Goal: Navigation & Orientation: Understand site structure

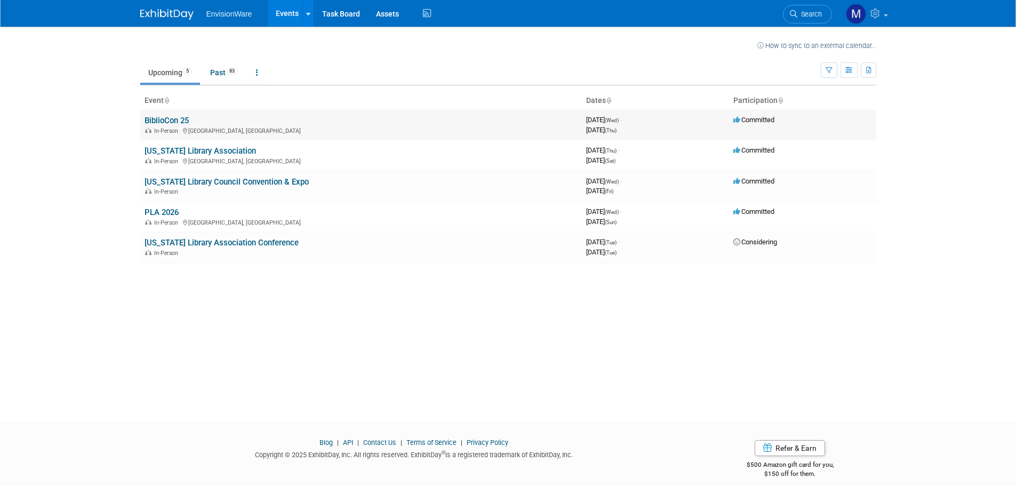
click at [161, 120] on link "BiblioCon 25" at bounding box center [166, 121] width 44 height 10
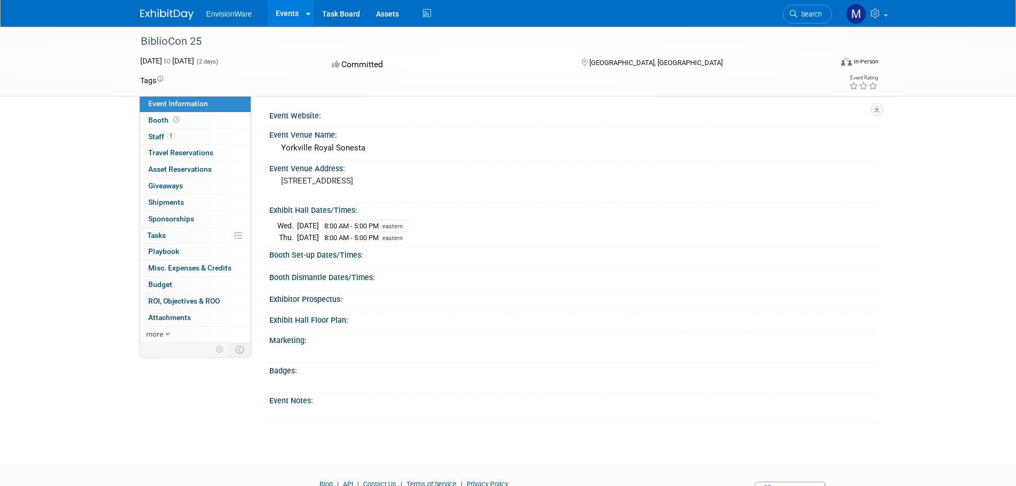
click at [277, 254] on div "Booth Set-up Dates/Times:" at bounding box center [572, 253] width 607 height 13
click at [152, 134] on span "Staff 1" at bounding box center [161, 136] width 27 height 9
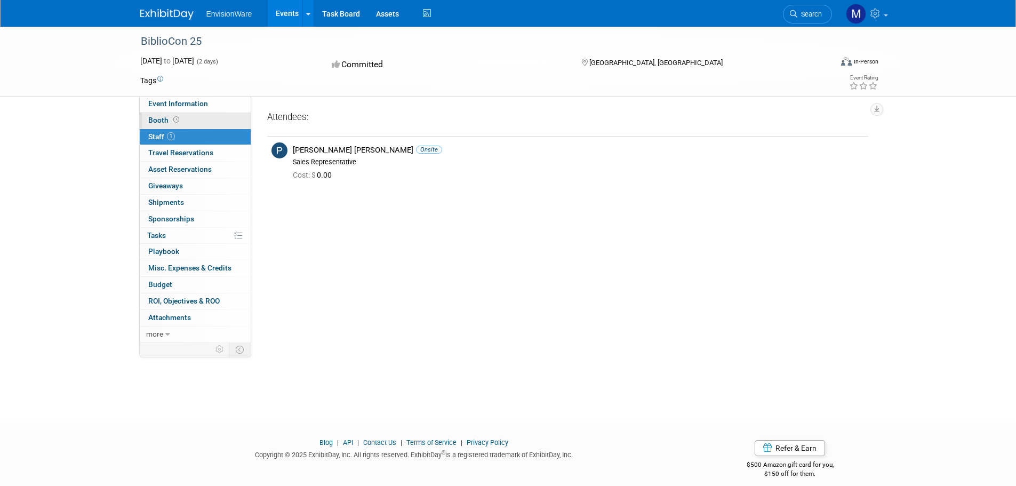
click at [156, 120] on span "Booth" at bounding box center [164, 120] width 33 height 9
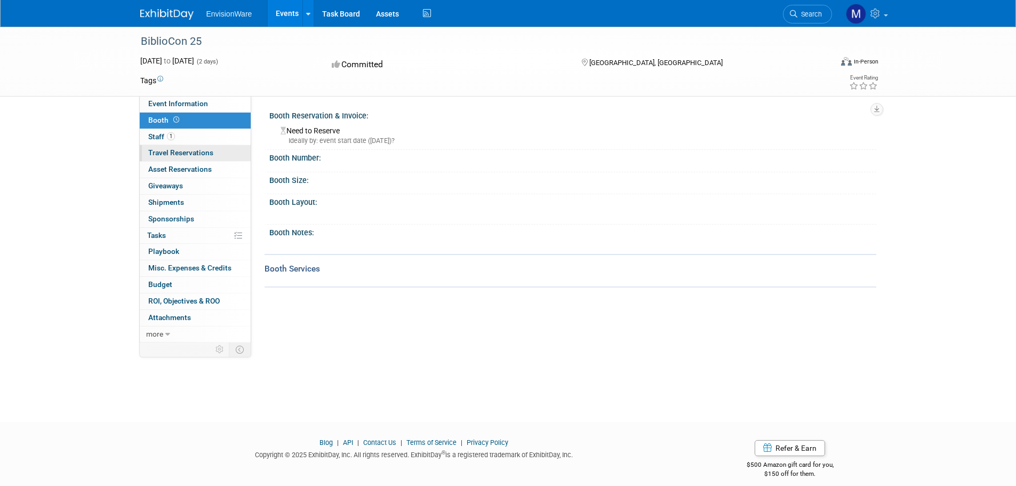
click at [166, 157] on link "0 Travel Reservations 0" at bounding box center [195, 153] width 111 height 16
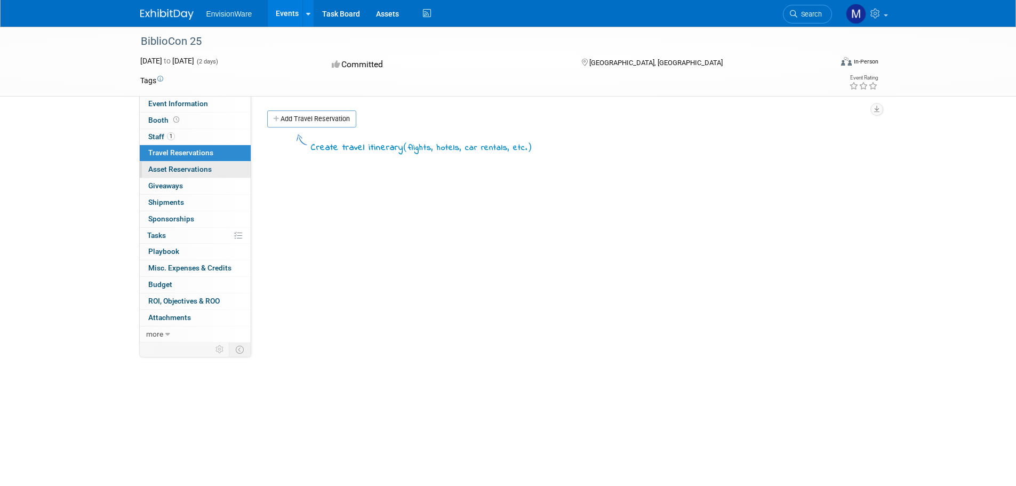
click at [165, 171] on span "Asset Reservations 0" at bounding box center [179, 169] width 63 height 9
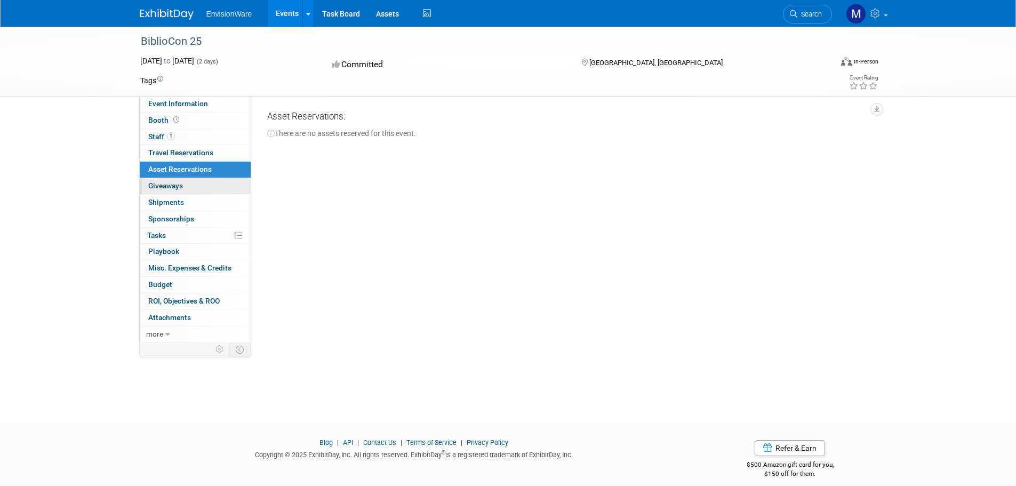
click at [165, 180] on link "0 Giveaways 0" at bounding box center [195, 186] width 111 height 16
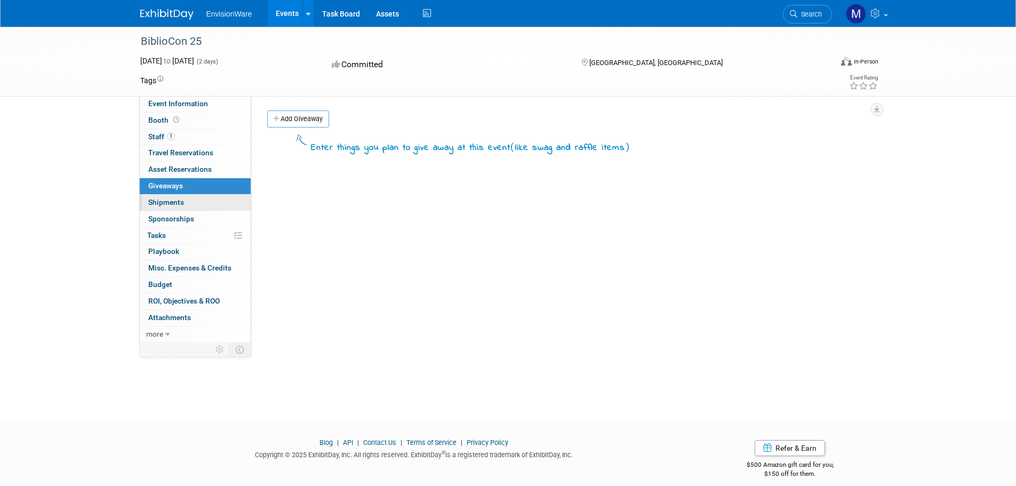
click at [162, 206] on span "Shipments 0" at bounding box center [166, 202] width 36 height 9
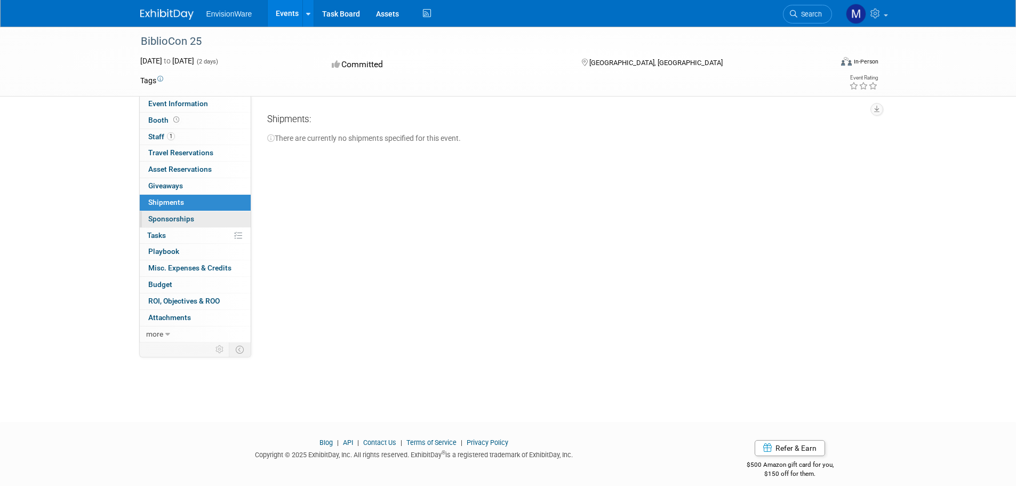
click at [160, 217] on span "Sponsorships 0" at bounding box center [171, 218] width 46 height 9
click at [157, 235] on span "Tasks 0%" at bounding box center [156, 235] width 19 height 9
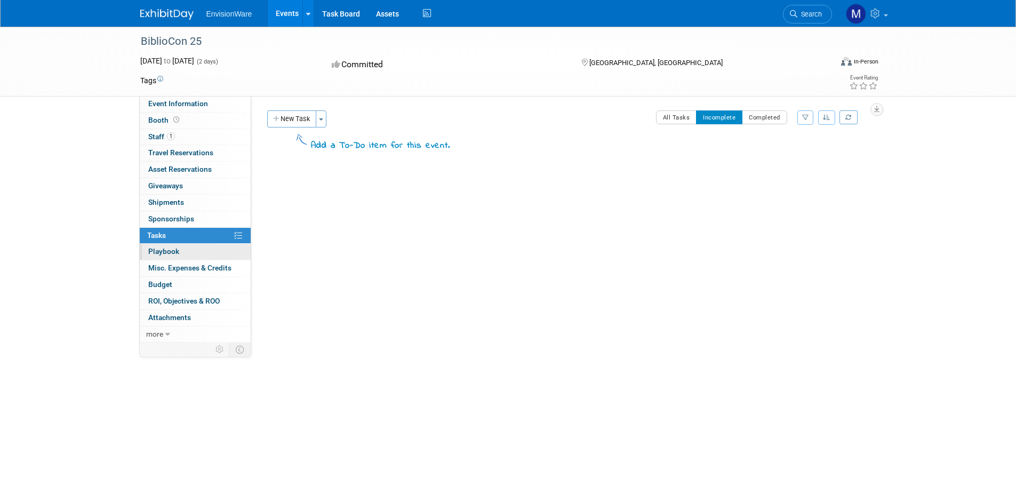
click at [155, 246] on link "0 Playbook 0" at bounding box center [195, 252] width 111 height 16
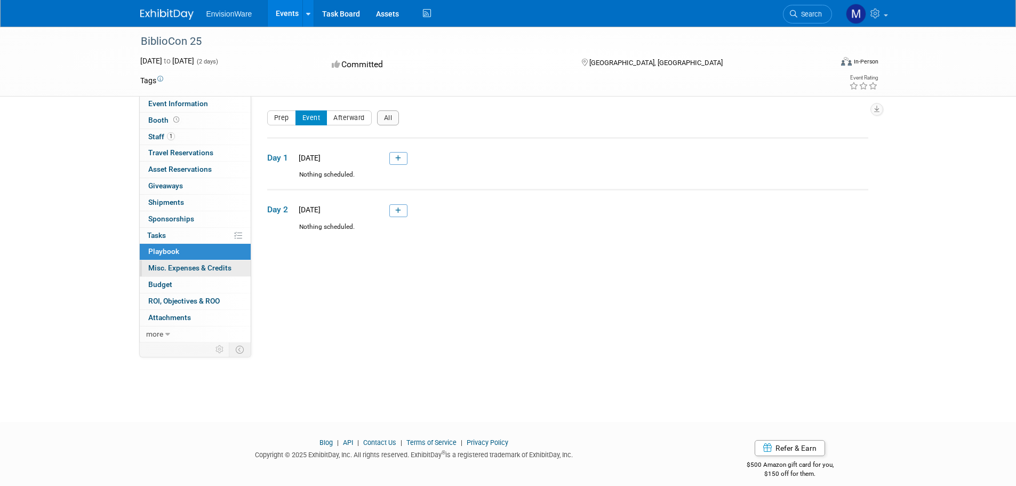
click at [159, 263] on span "Misc. Expenses & Credits 0" at bounding box center [189, 267] width 83 height 9
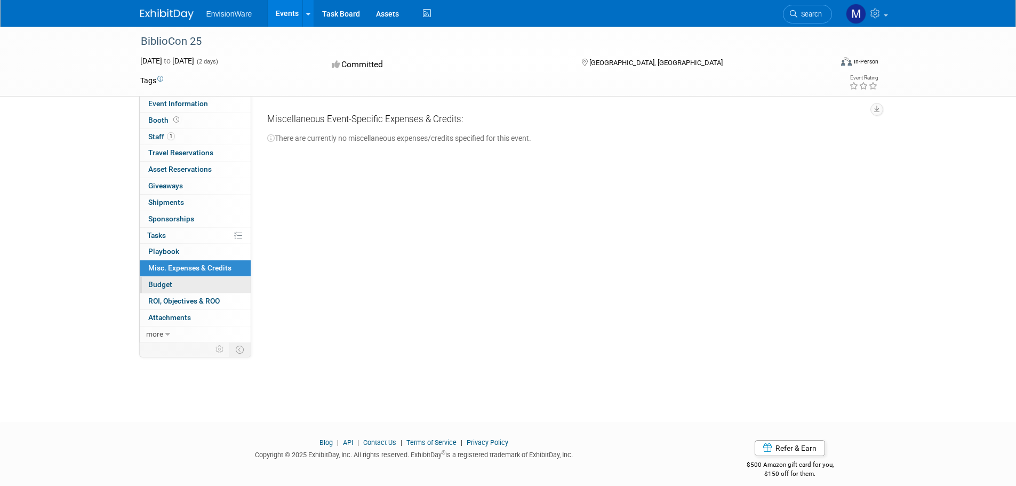
click at [156, 290] on link "Budget" at bounding box center [195, 285] width 111 height 16
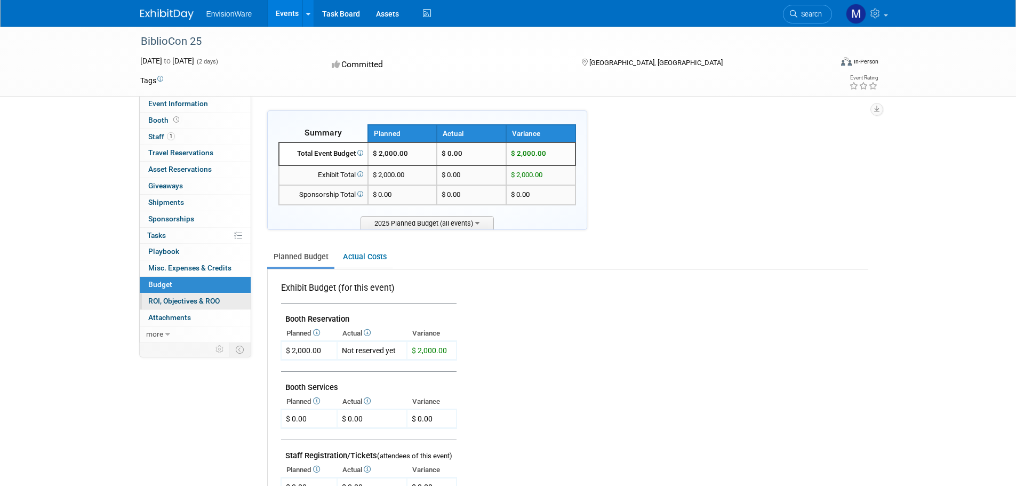
click at [160, 307] on link "0 ROI, Objectives & ROO 0" at bounding box center [195, 301] width 111 height 16
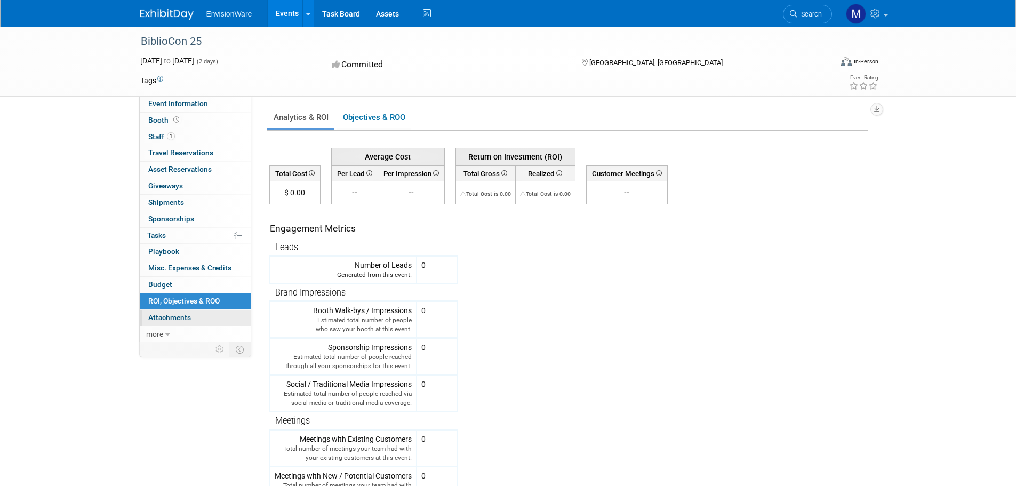
click at [158, 323] on link "0 Attachments 0" at bounding box center [195, 318] width 111 height 16
